Goal: Task Accomplishment & Management: Manage account settings

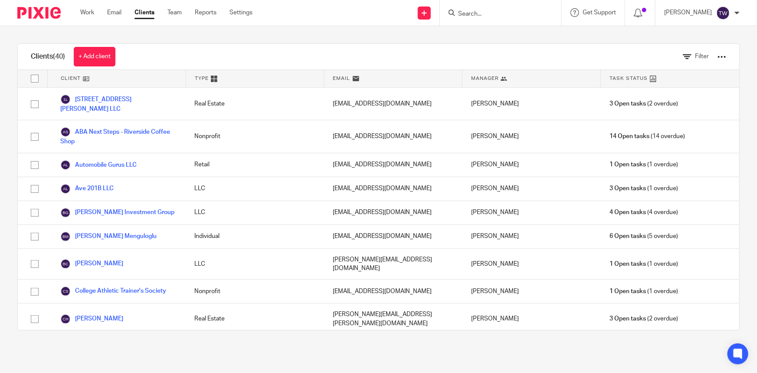
scroll to position [736, 0]
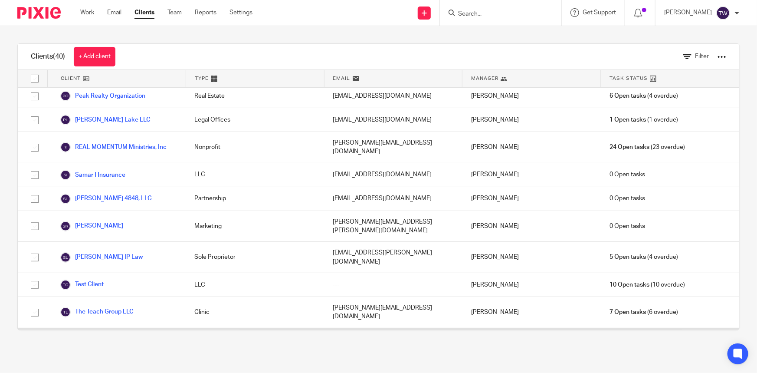
click at [103, 338] on link "Volunteer Hearing" at bounding box center [92, 343] width 64 height 10
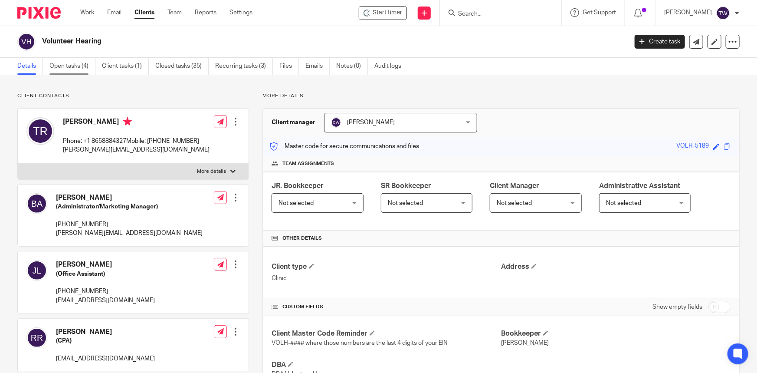
click at [71, 65] on link "Open tasks (4)" at bounding box center [72, 66] width 46 height 17
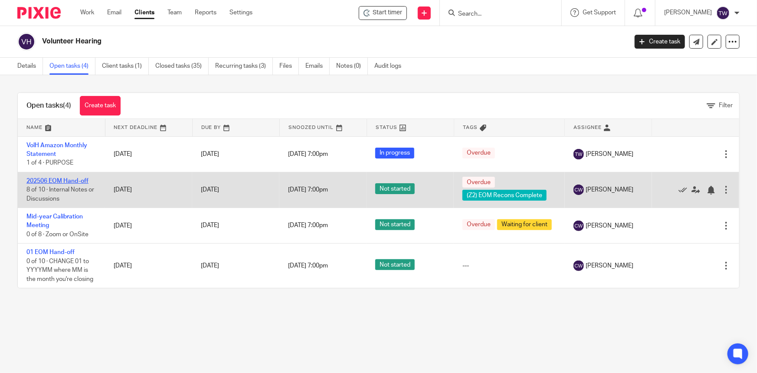
click at [67, 180] on link "202506 EOM Hand-off" at bounding box center [57, 181] width 62 height 6
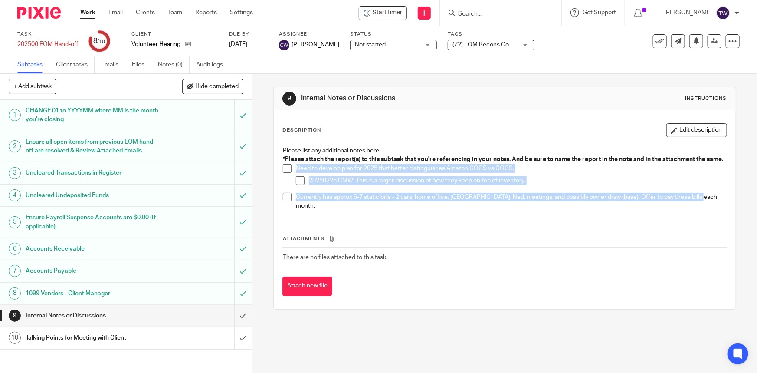
drag, startPoint x: 701, startPoint y: 205, endPoint x: 290, endPoint y: 173, distance: 411.9
click at [290, 173] on ul "Need to develop plan for 2025 that better distinguishes Amazon COGS vs COGS. 20…" at bounding box center [504, 187] width 443 height 46
click at [235, 324] on input "submit" at bounding box center [126, 315] width 252 height 22
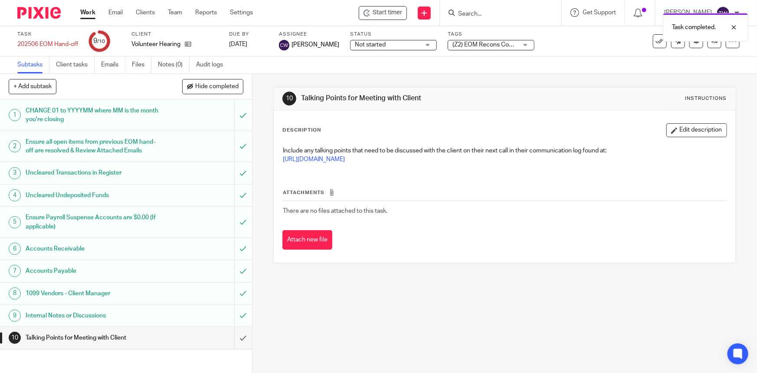
click at [89, 344] on h1 "Talking Points for Meeting with Client" at bounding box center [92, 337] width 133 height 13
click at [237, 348] on input "submit" at bounding box center [126, 338] width 252 height 22
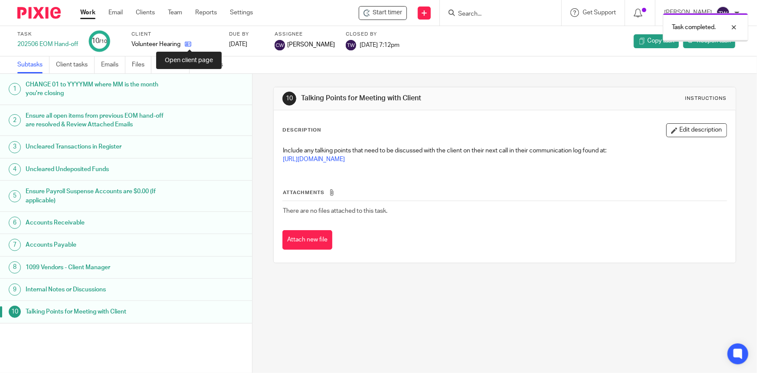
click at [191, 40] on link at bounding box center [185, 44] width 11 height 9
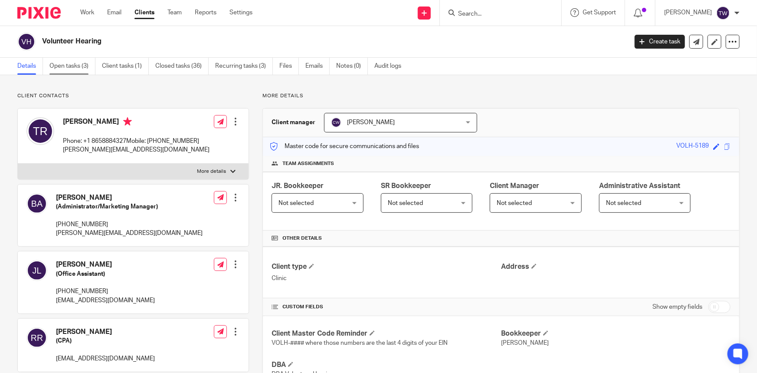
click at [78, 65] on link "Open tasks (3)" at bounding box center [72, 66] width 46 height 17
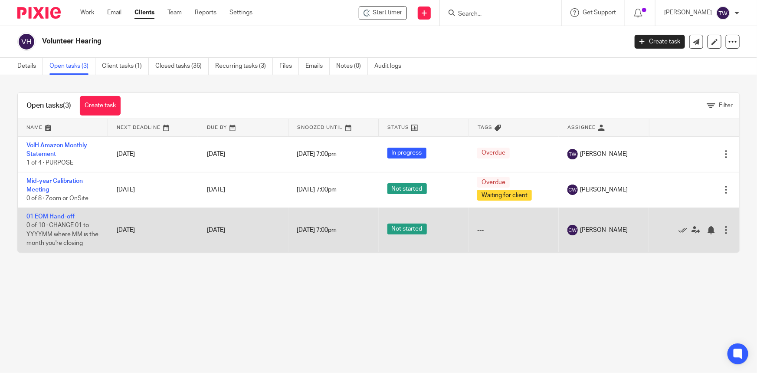
click at [50, 210] on td "01 EOM Hand-off 0 of 10 · CHANGE 01 to YYYYMM where MM is the month you're clos…" at bounding box center [63, 229] width 90 height 45
click at [48, 216] on link "01 EOM Hand-off" at bounding box center [50, 216] width 48 height 6
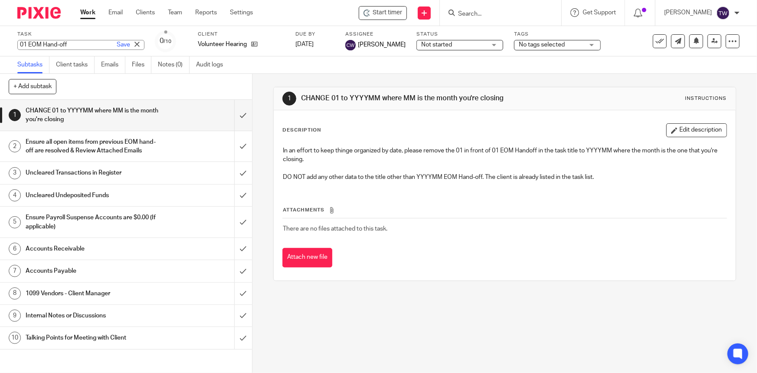
click at [16, 42] on div "Task 01 EOM Hand-off Save 01 EOM Hand-off 0 /10 Client Volunteer Hearing Due by…" at bounding box center [378, 41] width 757 height 30
click at [20, 43] on input "01 EOM Hand-off" at bounding box center [80, 45] width 127 height 10
type input "202407 EOM Hand-off"
click at [117, 42] on link "Save" at bounding box center [123, 44] width 13 height 9
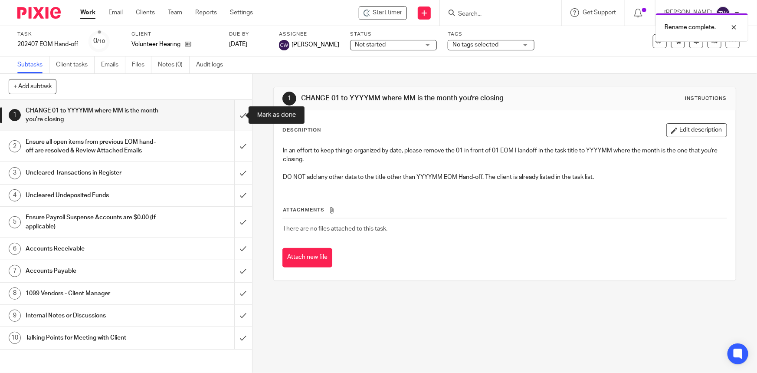
click at [233, 115] on input "submit" at bounding box center [126, 115] width 252 height 31
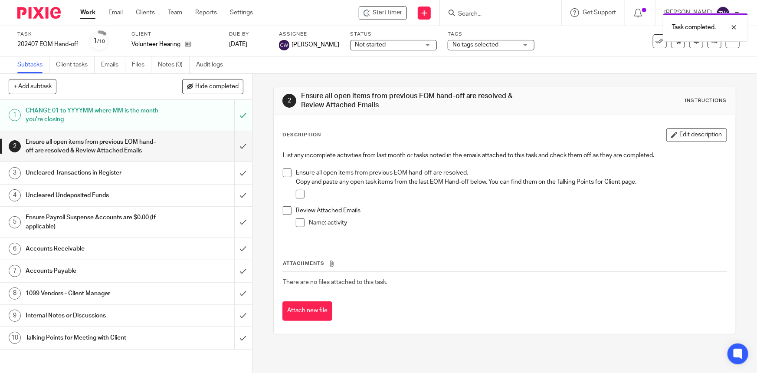
click at [93, 322] on h1 "Internal Notes or Discussions" at bounding box center [92, 315] width 133 height 13
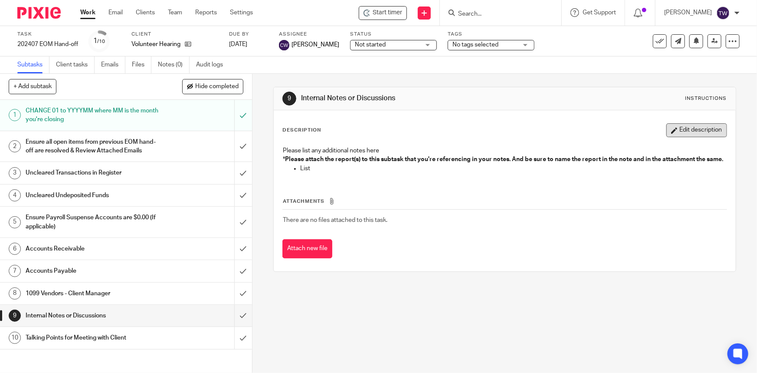
click at [666, 134] on button "Edit description" at bounding box center [696, 130] width 61 height 14
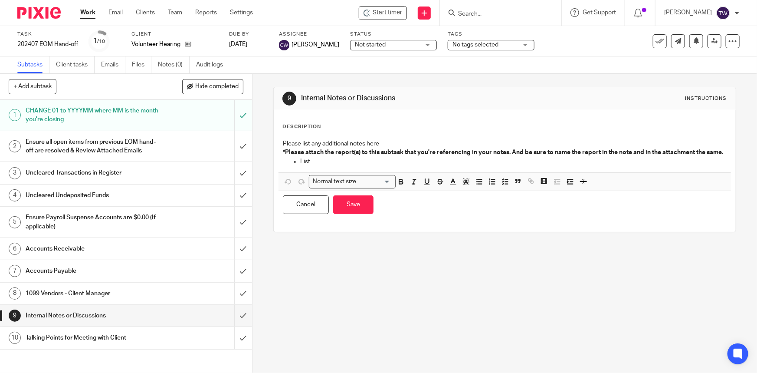
click at [358, 166] on p "List" at bounding box center [513, 161] width 426 height 9
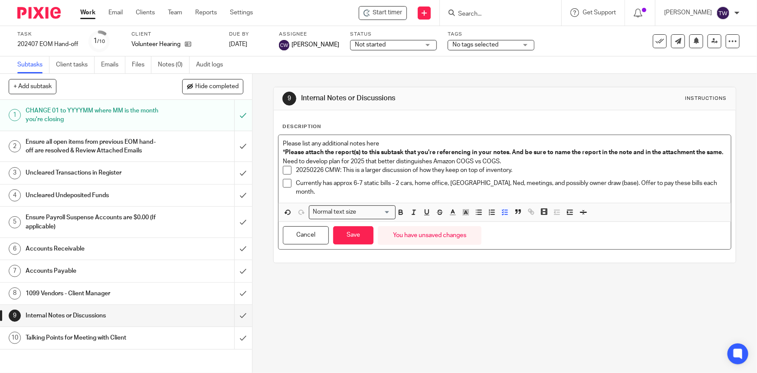
click at [296, 174] on p "20250226 CMW: This is a larger discussion of how they keep on top of inventory." at bounding box center [511, 170] width 430 height 9
click at [324, 189] on p "Currently has approx 6-7 static bills - 2 cars, home office, Alyssa, Ned, meeti…" at bounding box center [511, 188] width 430 height 18
click at [296, 190] on p "Currently has approx 6-7 static bills - 2 cars, home office, Alyssa, Ned, meeti…" at bounding box center [511, 188] width 430 height 18
click at [279, 169] on div "Please list any additional notes here * Please attach the report(s) to this sub…" at bounding box center [504, 169] width 452 height 68
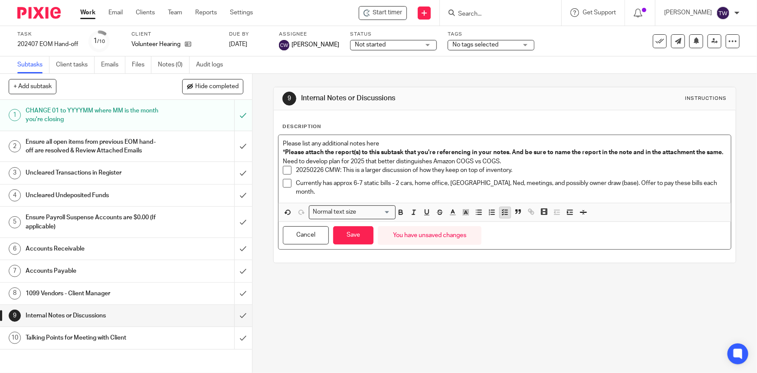
click at [501, 216] on icon "button" at bounding box center [505, 212] width 8 height 8
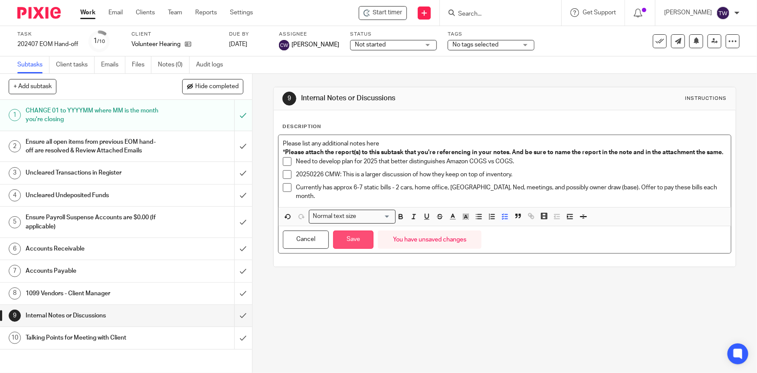
click at [352, 243] on button "Save" at bounding box center [353, 239] width 40 height 19
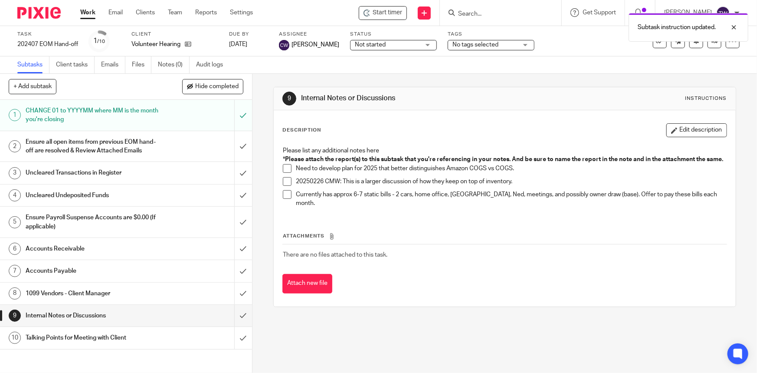
click at [79, 150] on h1 "Ensure all open items from previous EOM hand-off are resolved & Review Attached…" at bounding box center [92, 146] width 133 height 22
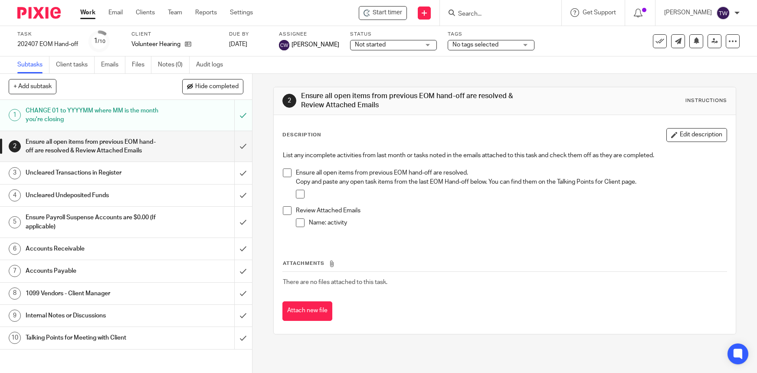
click at [235, 152] on input "submit" at bounding box center [126, 146] width 252 height 31
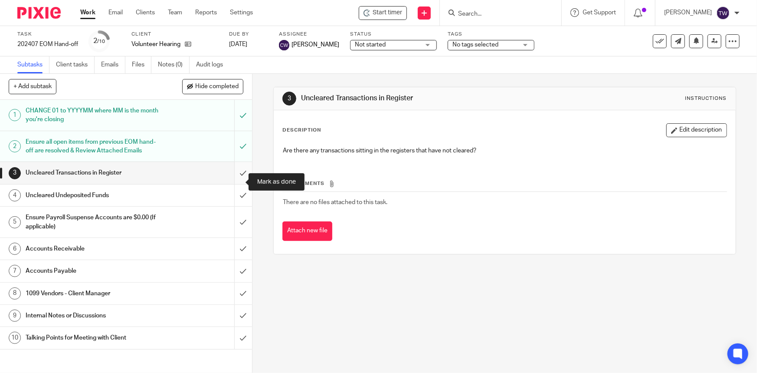
click at [236, 182] on input "submit" at bounding box center [126, 173] width 252 height 22
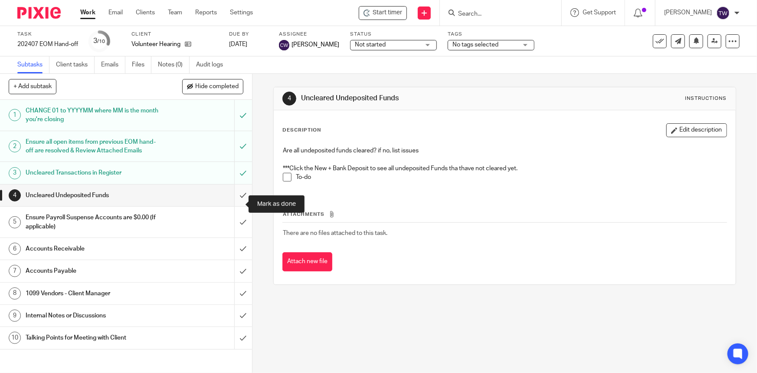
click at [232, 203] on input "submit" at bounding box center [126, 195] width 252 height 22
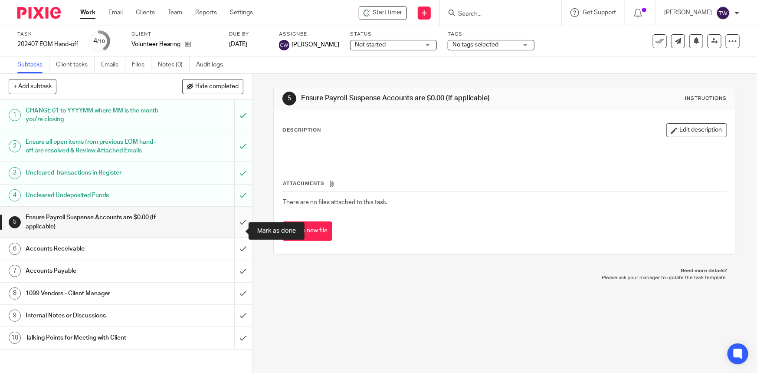
click at [233, 231] on input "submit" at bounding box center [126, 221] width 252 height 31
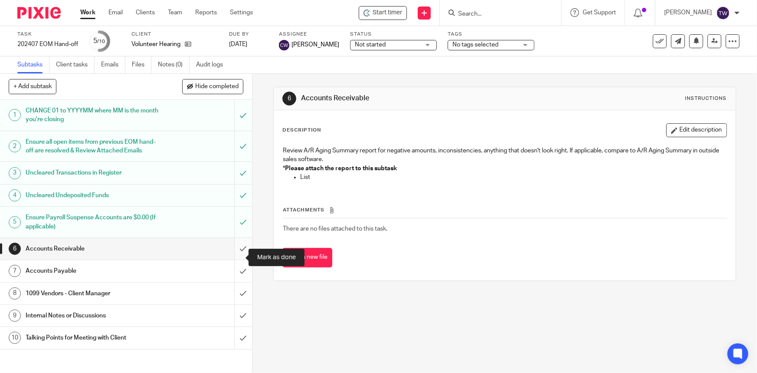
click at [233, 256] on input "submit" at bounding box center [126, 249] width 252 height 22
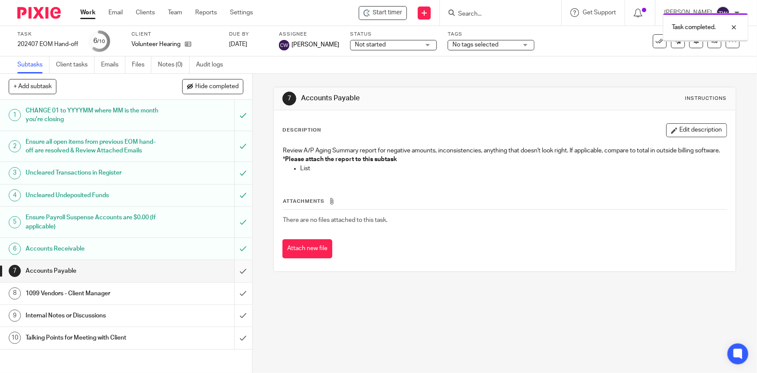
click at [236, 281] on input "submit" at bounding box center [126, 271] width 252 height 22
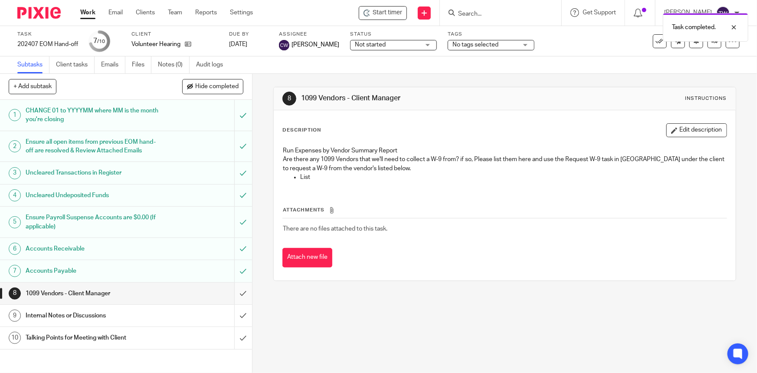
click at [234, 303] on input "submit" at bounding box center [126, 293] width 252 height 22
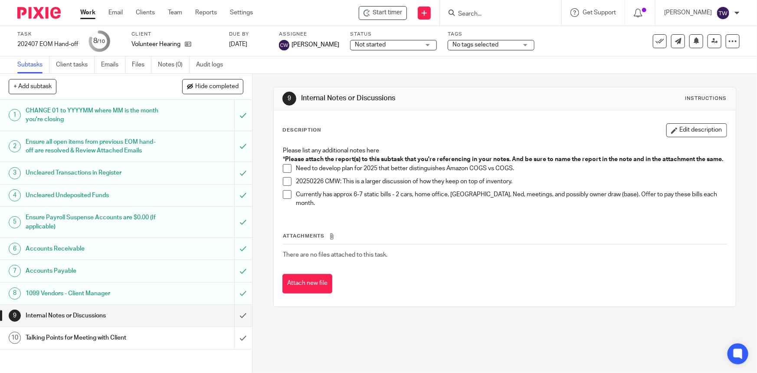
click at [424, 43] on div "Not started Not started" at bounding box center [393, 45] width 87 height 10
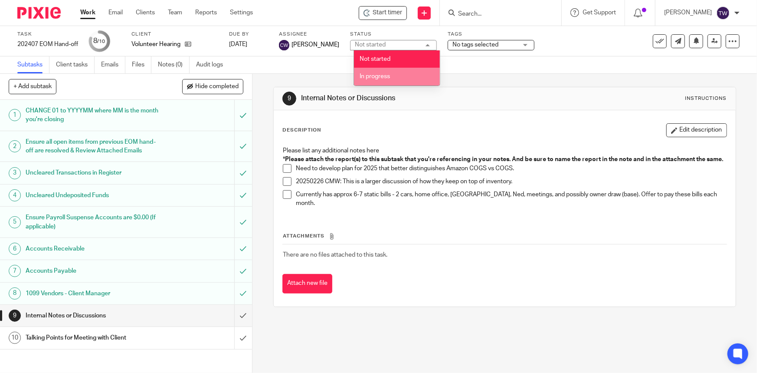
click at [388, 75] on span "In progress" at bounding box center [375, 76] width 30 height 6
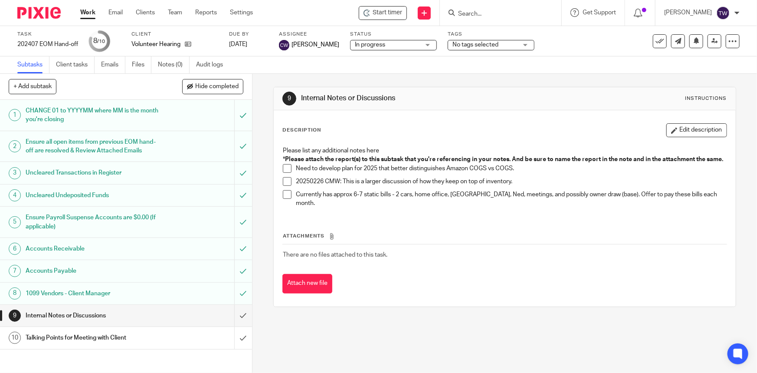
click at [529, 46] on div "No tags selected" at bounding box center [491, 45] width 87 height 10
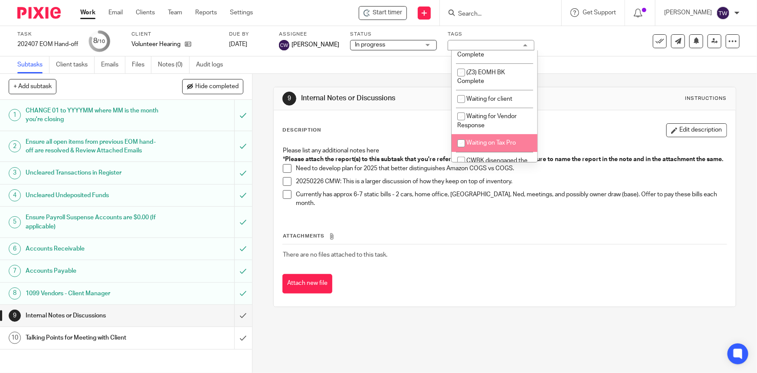
scroll to position [118, 0]
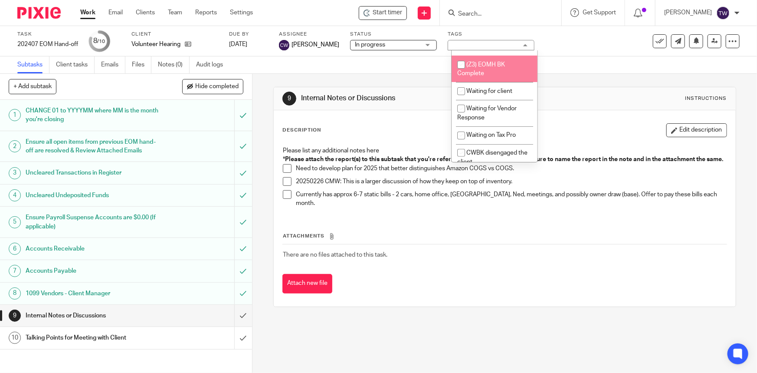
click at [478, 72] on span "(Z3) EOMH BK Complete" at bounding box center [481, 69] width 48 height 15
checkbox input "true"
click at [268, 67] on div "Subtasks Client tasks Emails Files Notes (0) Audit logs" at bounding box center [378, 64] width 757 height 17
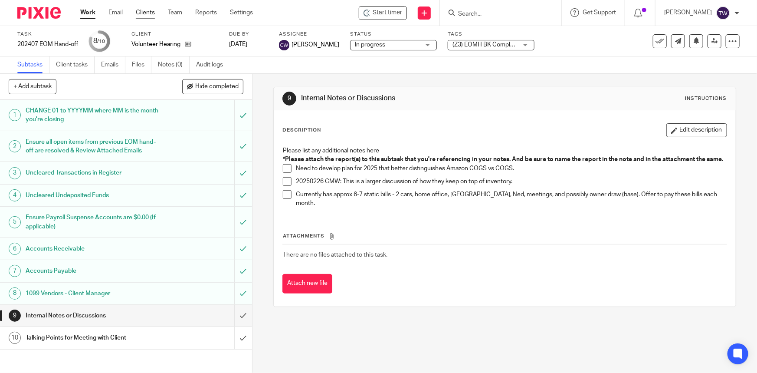
click at [144, 13] on link "Clients" at bounding box center [145, 12] width 19 height 9
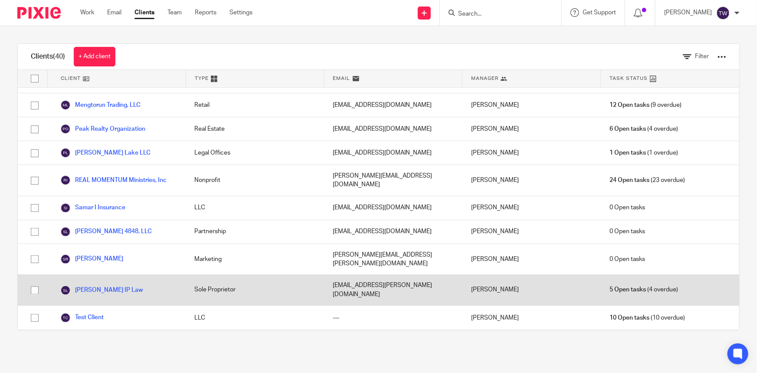
scroll to position [710, 0]
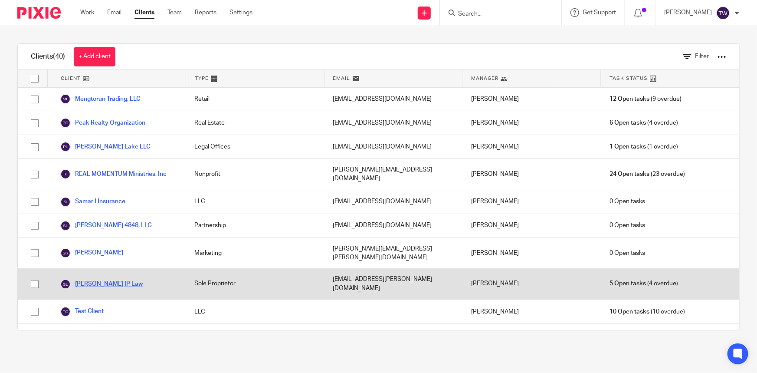
click at [99, 279] on link "[PERSON_NAME] IP Law" at bounding box center [101, 284] width 82 height 10
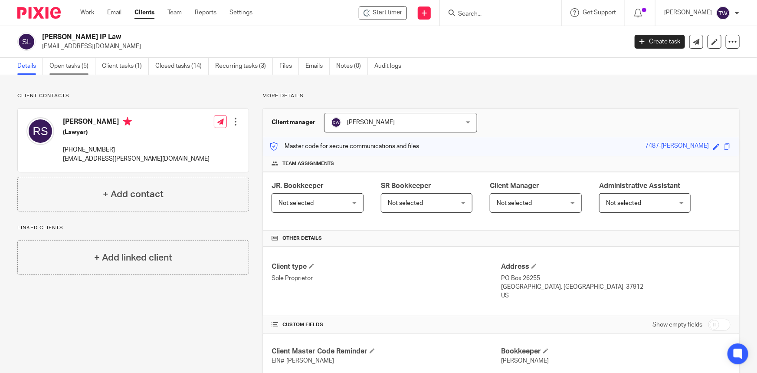
click at [76, 65] on link "Open tasks (5)" at bounding box center [72, 66] width 46 height 17
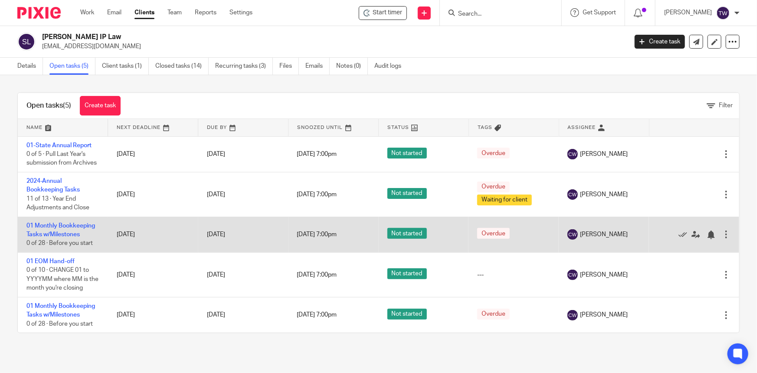
click at [722, 232] on div at bounding box center [726, 234] width 9 height 9
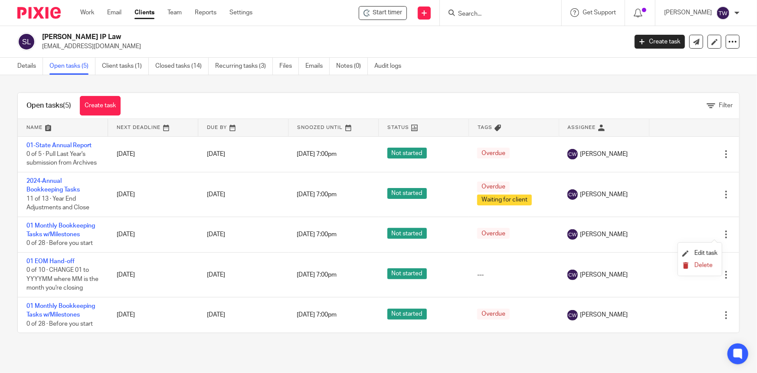
click at [699, 265] on span "Delete" at bounding box center [703, 265] width 18 height 6
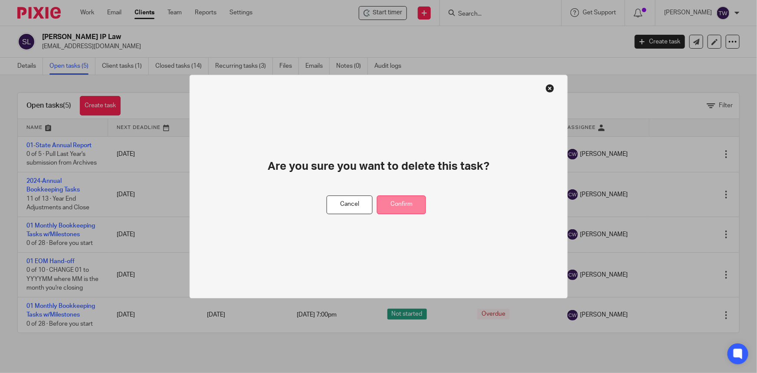
click at [396, 209] on button "Confirm" at bounding box center [401, 204] width 49 height 19
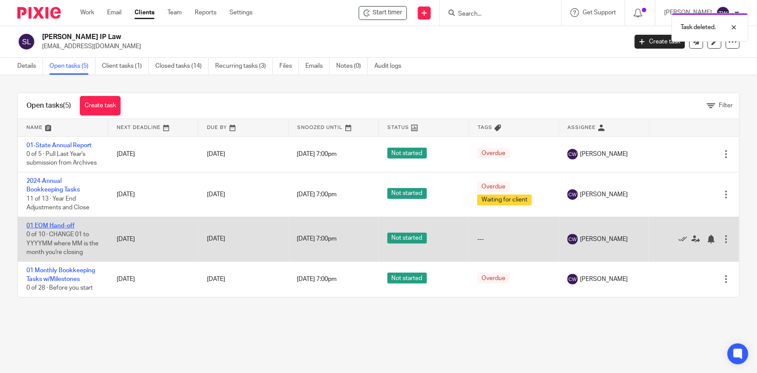
click at [48, 225] on link "01 EOM Hand-off" at bounding box center [50, 225] width 48 height 6
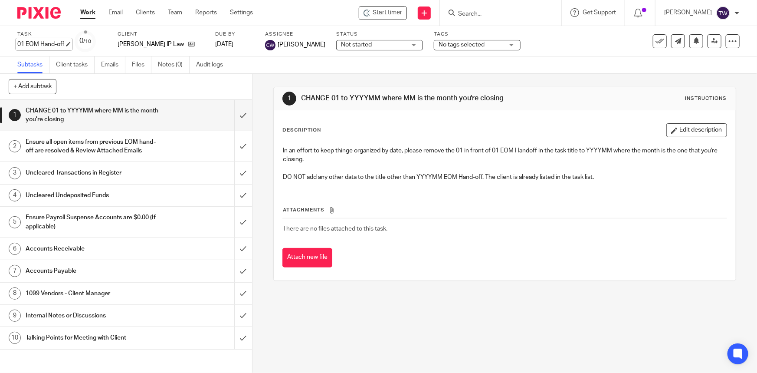
click at [17, 44] on div "01 EOM Hand-off Save 01 EOM Hand-off" at bounding box center [40, 44] width 47 height 9
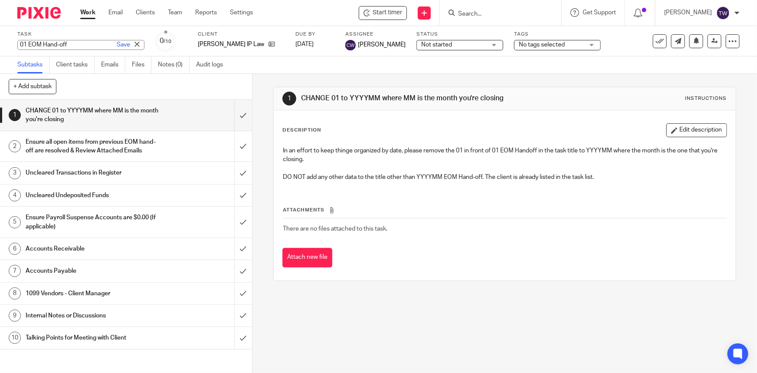
click at [20, 45] on input "01 EOM Hand-off" at bounding box center [80, 45] width 127 height 10
type input "202507 EOM Hand-off"
click at [117, 43] on link "Save" at bounding box center [123, 44] width 13 height 9
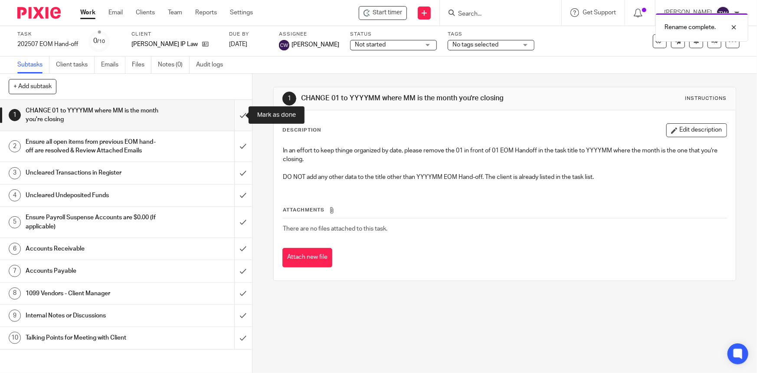
click at [234, 114] on input "submit" at bounding box center [126, 115] width 252 height 31
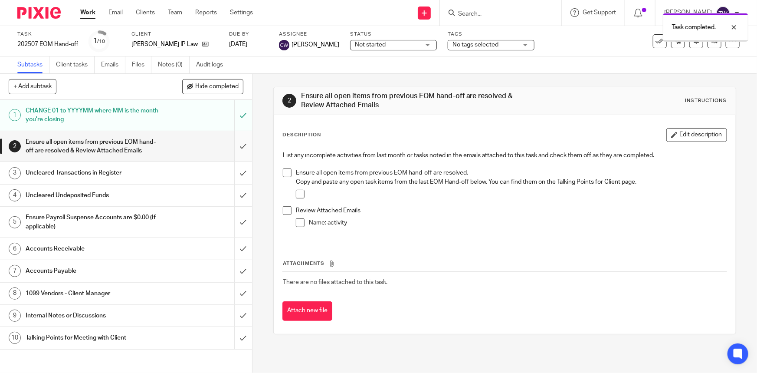
click at [235, 153] on input "submit" at bounding box center [126, 146] width 252 height 31
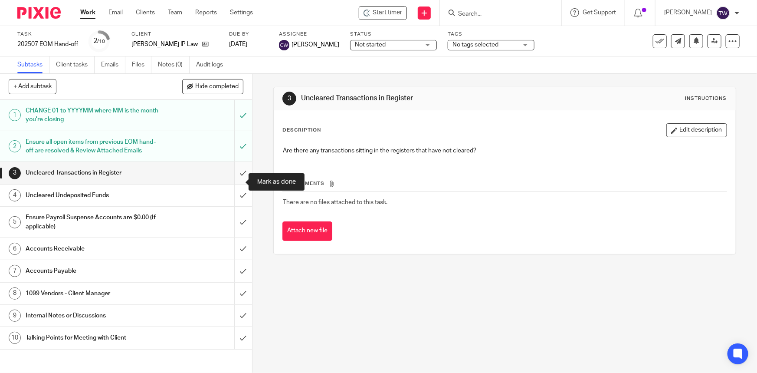
click at [234, 183] on input "submit" at bounding box center [126, 173] width 252 height 22
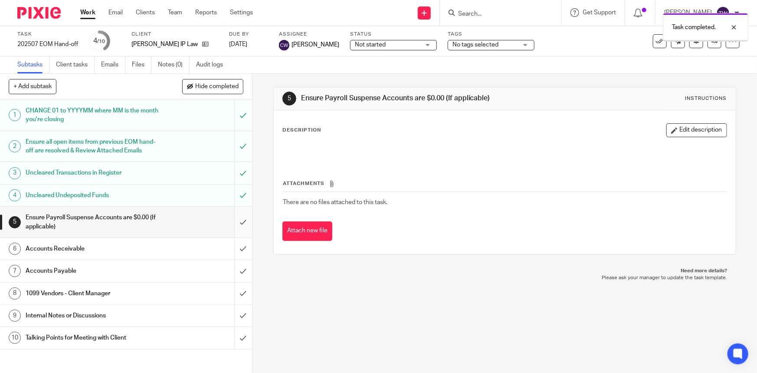
click at [235, 230] on input "submit" at bounding box center [126, 221] width 252 height 31
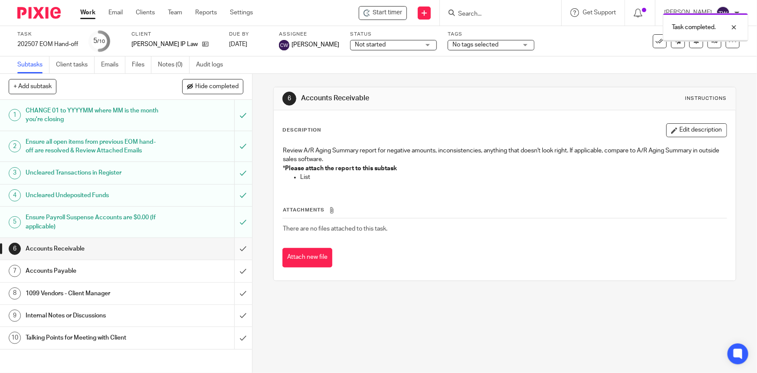
click at [232, 258] on input "submit" at bounding box center [126, 249] width 252 height 22
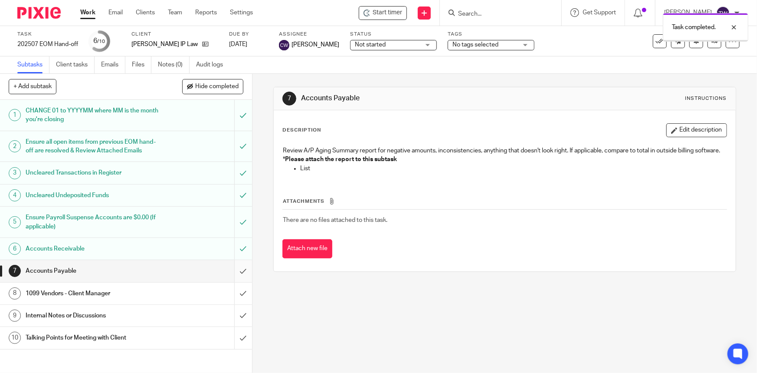
click at [232, 280] on input "submit" at bounding box center [126, 271] width 252 height 22
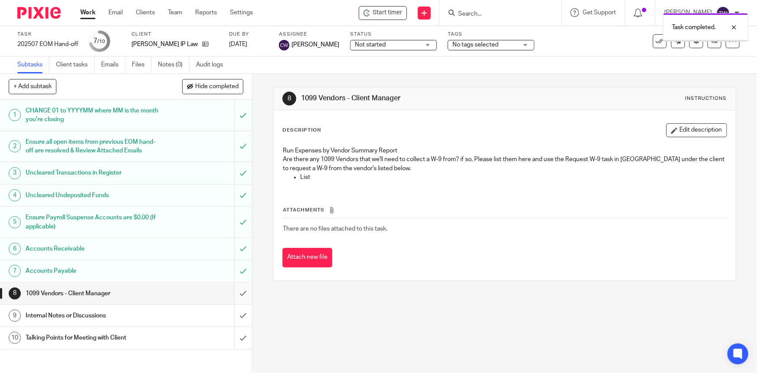
click at [236, 301] on input "submit" at bounding box center [126, 293] width 252 height 22
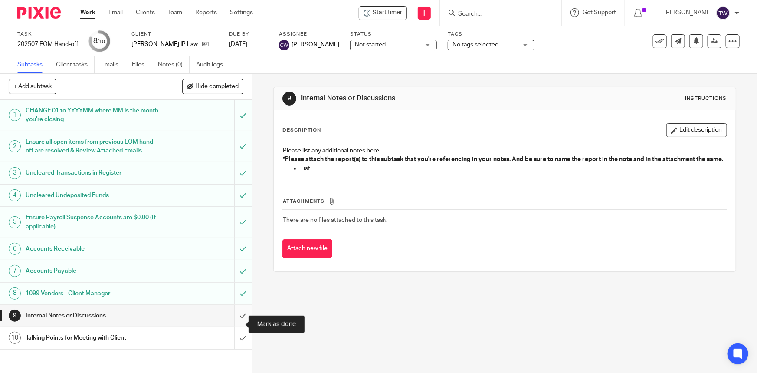
click at [235, 325] on input "submit" at bounding box center [126, 315] width 252 height 22
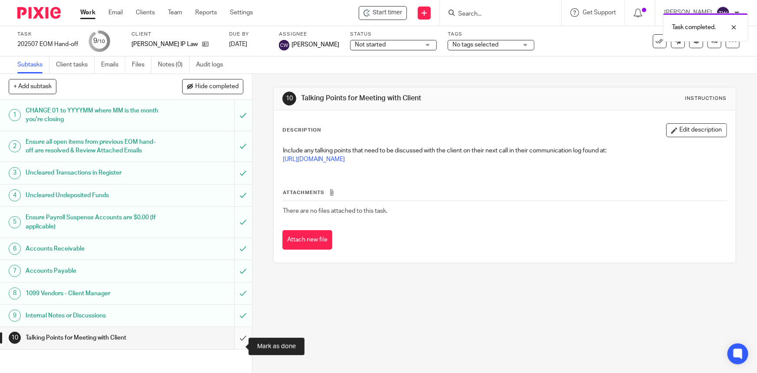
click at [233, 347] on input "submit" at bounding box center [126, 338] width 252 height 22
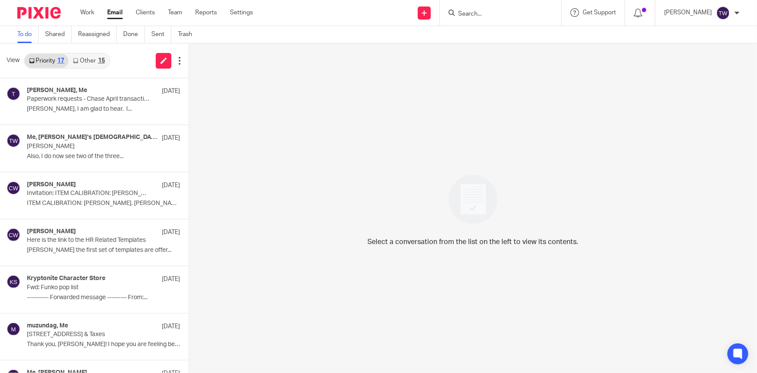
click at [84, 61] on link "Other 15" at bounding box center [89, 61] width 40 height 14
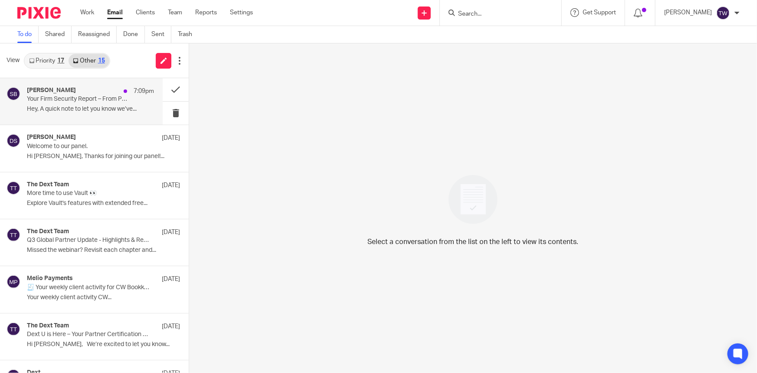
click at [88, 89] on div "[PERSON_NAME] 7:09pm" at bounding box center [90, 91] width 127 height 9
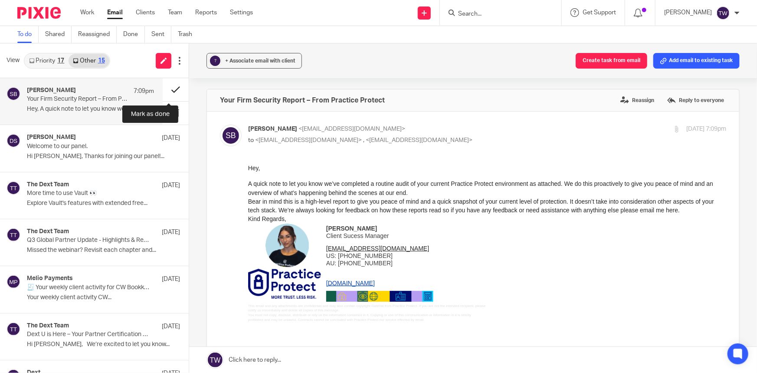
click at [170, 89] on button at bounding box center [176, 89] width 26 height 23
